Goal: Information Seeking & Learning: Find contact information

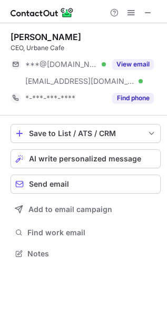
scroll to position [247, 167]
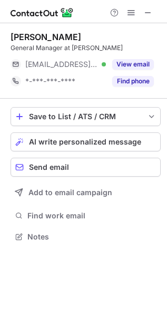
scroll to position [230, 167]
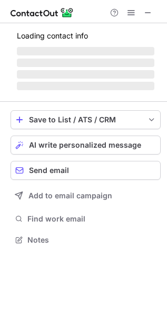
scroll to position [239, 167]
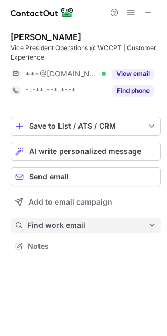
click at [58, 224] on span "Find work email" at bounding box center [87, 226] width 121 height 10
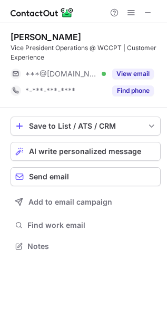
scroll to position [351, 161]
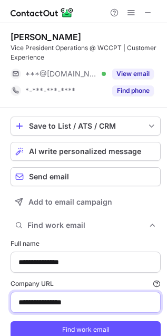
click at [73, 306] on input "**********" at bounding box center [86, 302] width 151 height 21
paste input
click at [68, 304] on input "**********" at bounding box center [86, 302] width 151 height 21
paste input "**"
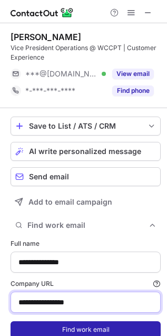
type input "**********"
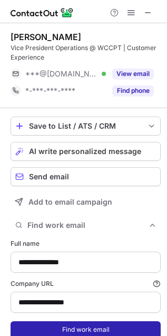
click at [42, 327] on button "Find work email" at bounding box center [86, 330] width 151 height 17
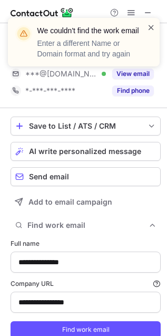
click at [151, 25] on span at bounding box center [151, 27] width 8 height 11
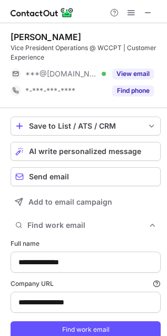
click at [136, 75] on div "We couldn't find the work email Enter a different Name or Domain format and try…" at bounding box center [83, 46] width 169 height 78
click at [132, 74] on button "View email" at bounding box center [133, 74] width 42 height 11
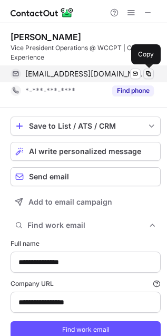
click at [149, 74] on span at bounding box center [149, 74] width 8 height 8
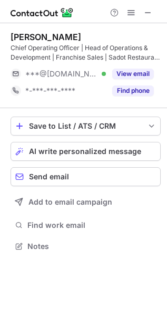
scroll to position [239, 167]
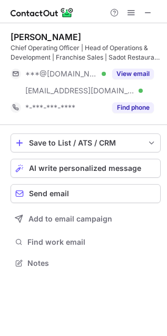
scroll to position [256, 167]
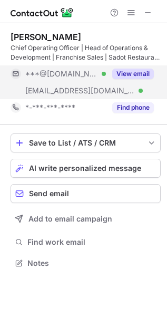
click at [135, 79] on div "View email" at bounding box center [130, 73] width 48 height 17
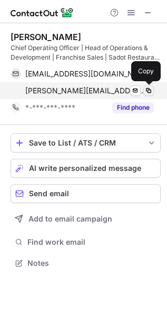
click at [148, 87] on span at bounding box center [149, 91] width 8 height 8
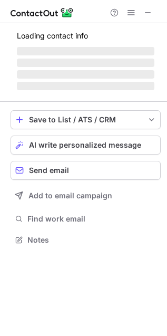
scroll to position [247, 167]
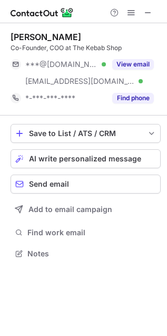
scroll to position [247, 167]
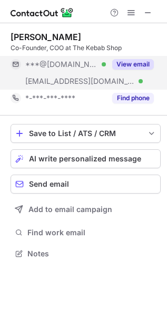
click at [109, 70] on div "View email" at bounding box center [130, 64] width 48 height 17
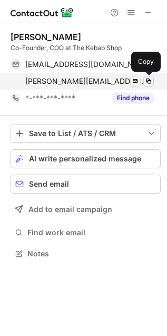
click at [152, 79] on span at bounding box center [149, 81] width 8 height 8
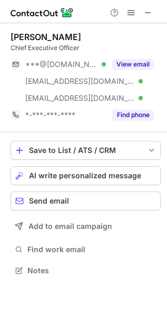
scroll to position [263, 167]
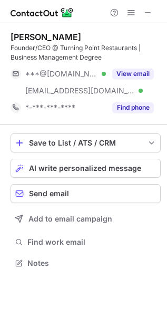
scroll to position [256, 167]
